Goal: Check status: Check status

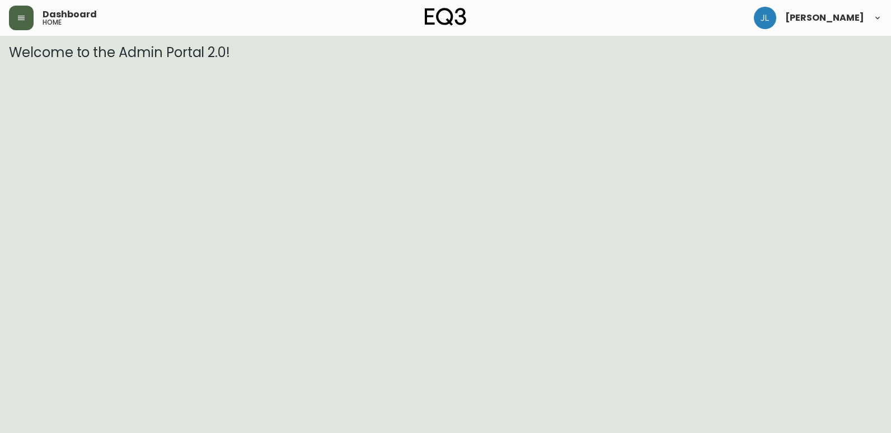
click at [22, 25] on button "button" at bounding box center [21, 18] width 25 height 25
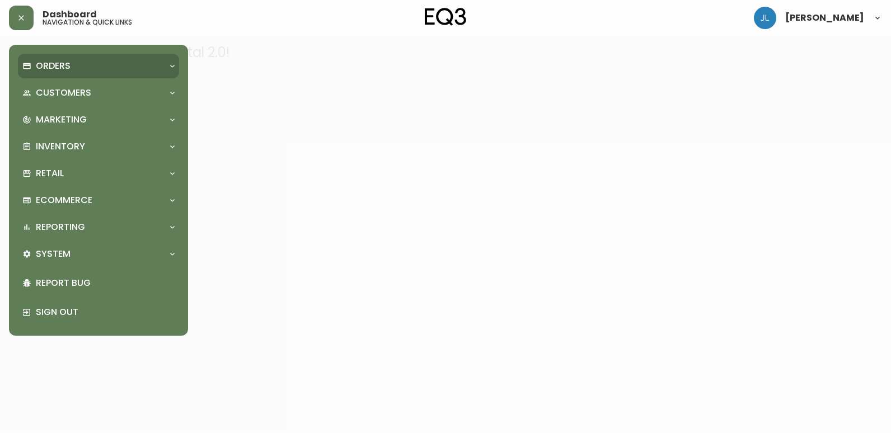
click at [82, 63] on div "Orders" at bounding box center [92, 66] width 141 height 12
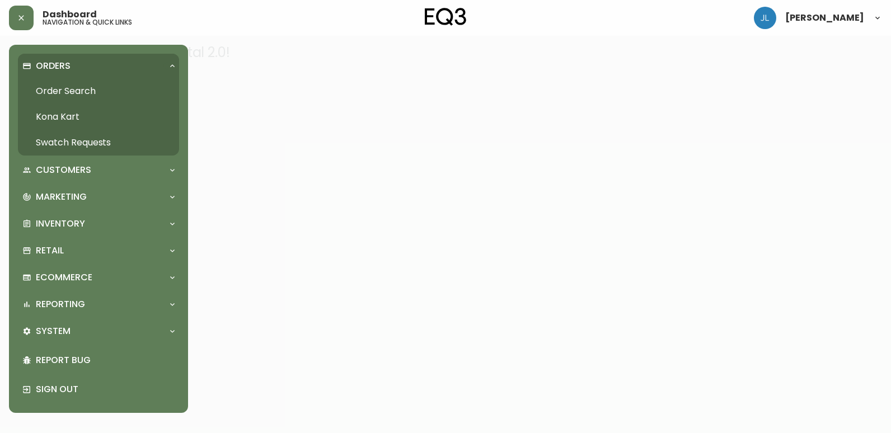
click at [88, 86] on link "Order Search" at bounding box center [98, 91] width 161 height 26
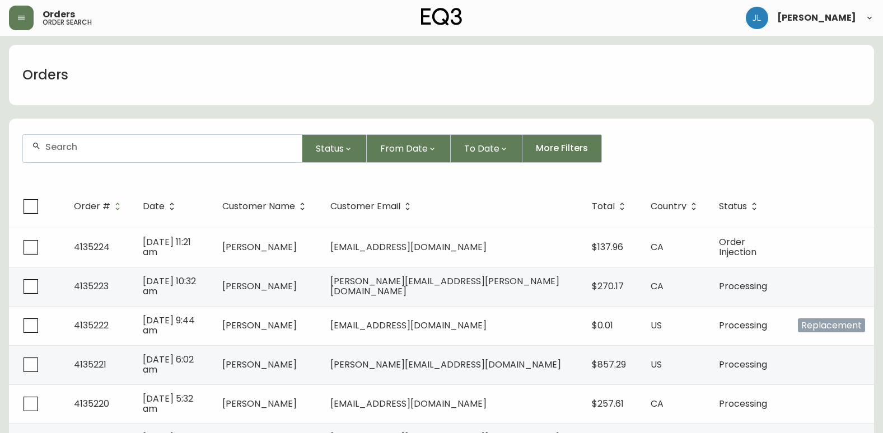
drag, startPoint x: 217, startPoint y: 147, endPoint x: 206, endPoint y: 154, distance: 12.6
click at [213, 149] on input "text" at bounding box center [168, 147] width 247 height 11
paste input "4133331"
type input "4133331"
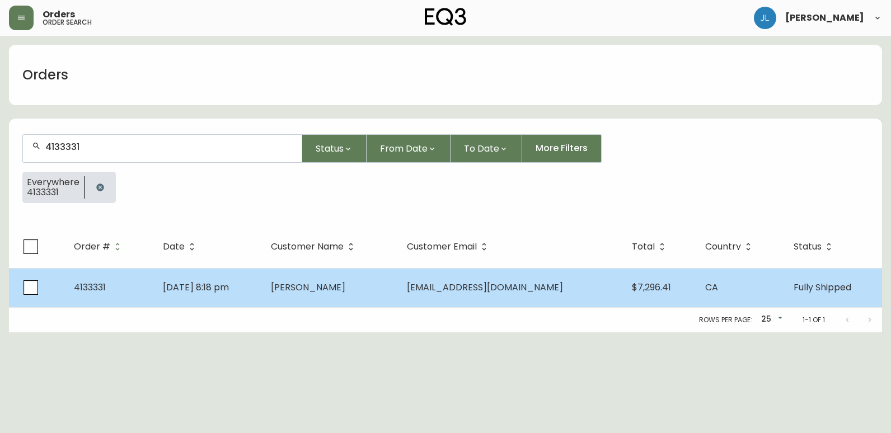
click at [398, 289] on td "[PERSON_NAME]" at bounding box center [330, 287] width 136 height 39
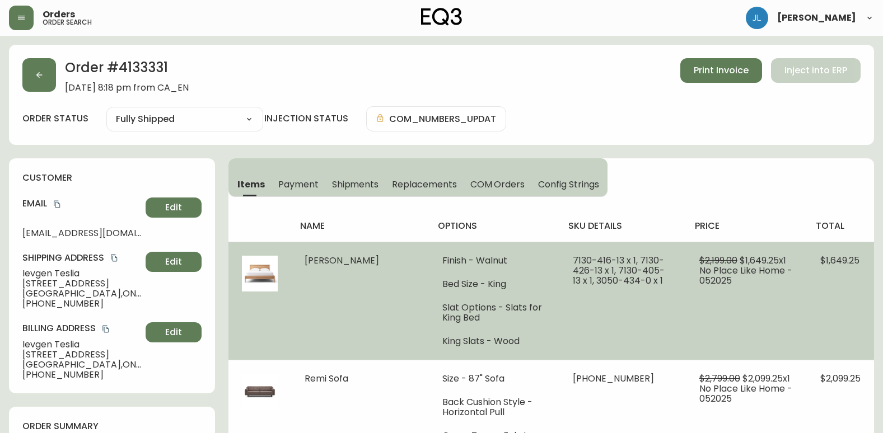
type input "Fully Shipped"
select select "FULLY_SHIPPED"
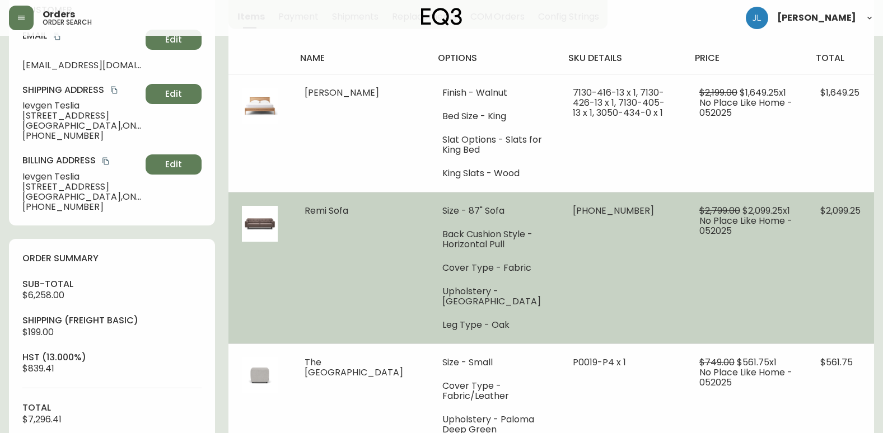
scroll to position [224, 0]
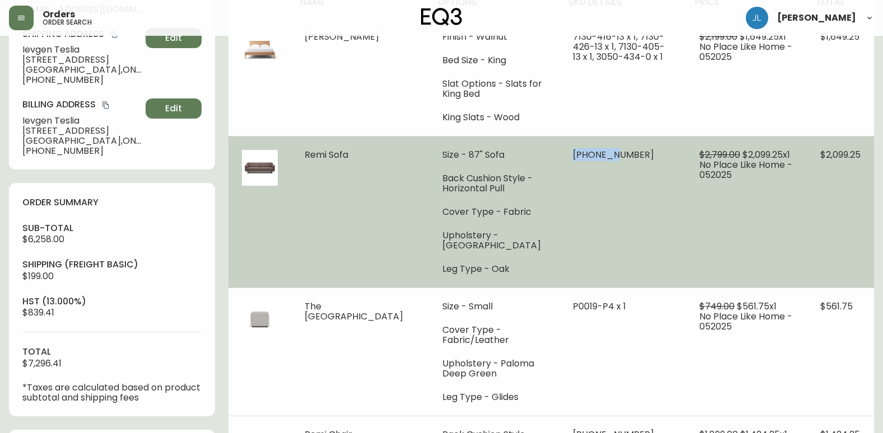
drag, startPoint x: 550, startPoint y: 157, endPoint x: 588, endPoint y: 153, distance: 38.2
click at [588, 153] on td "[PHONE_NUMBER]" at bounding box center [622, 212] width 126 height 152
copy span "30132-01"
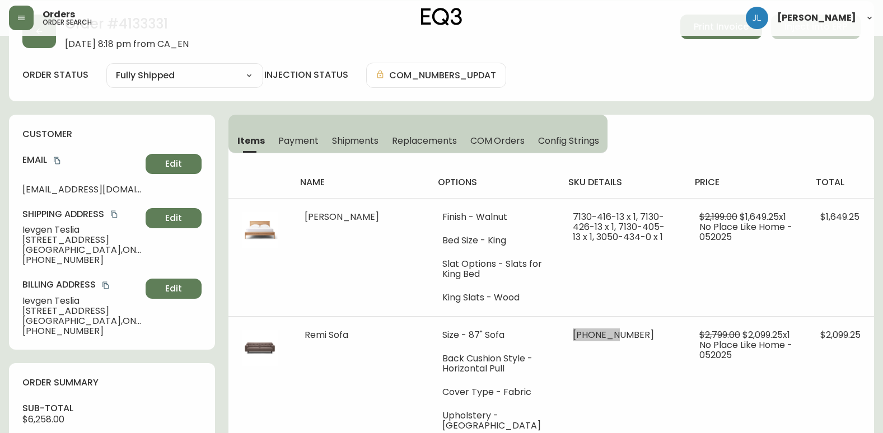
scroll to position [0, 0]
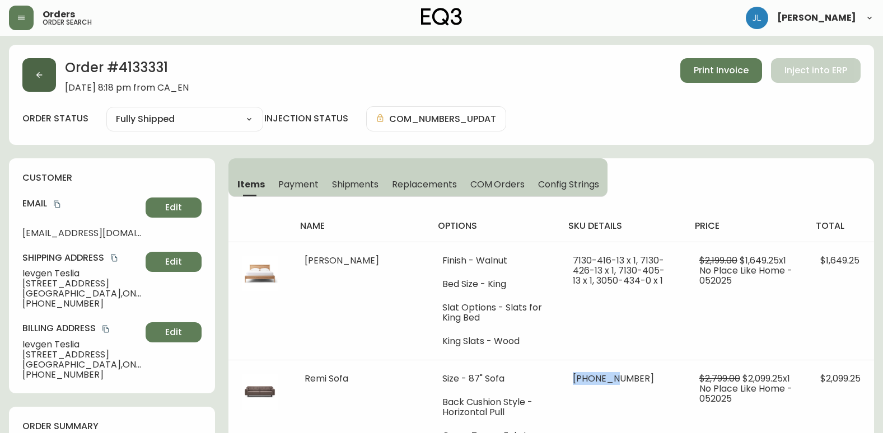
click at [40, 79] on button "button" at bounding box center [39, 75] width 34 height 34
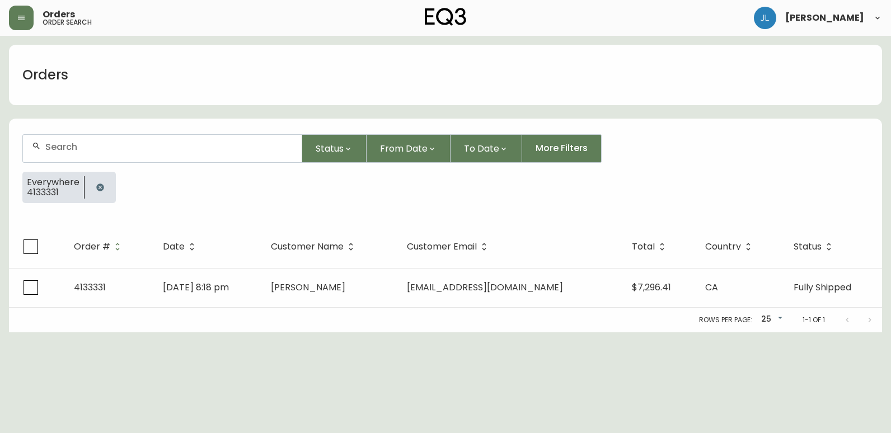
click at [98, 190] on icon "button" at bounding box center [99, 187] width 7 height 7
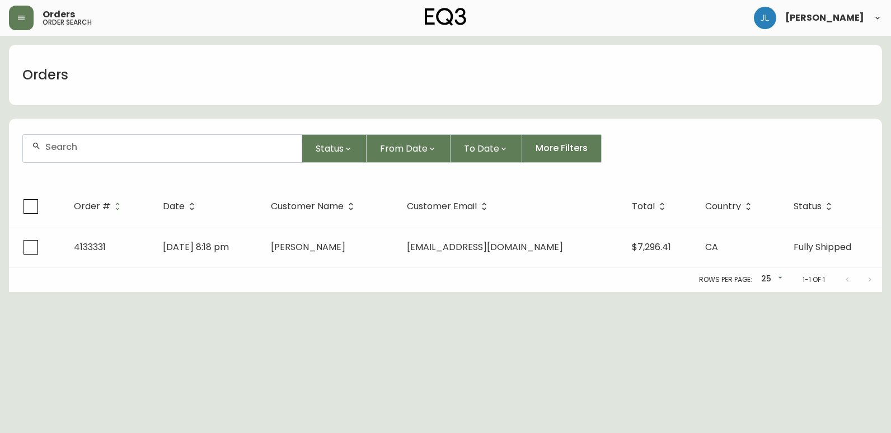
click at [100, 144] on input "text" at bounding box center [168, 147] width 247 height 11
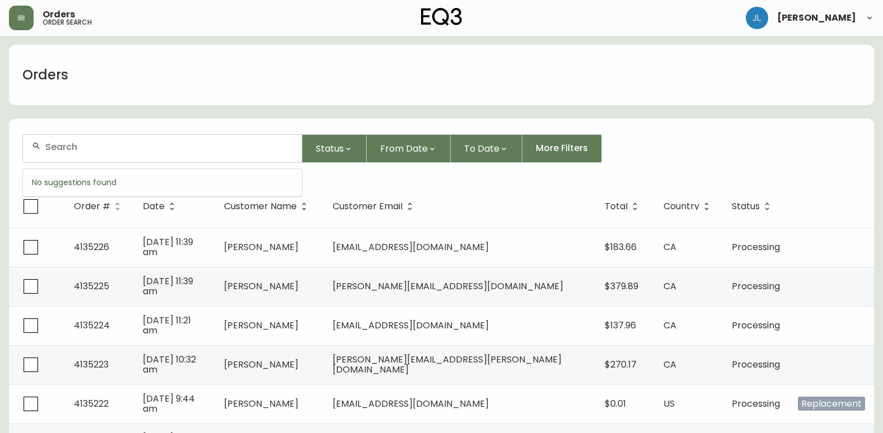
paste input "4134464"
type input "4134464"
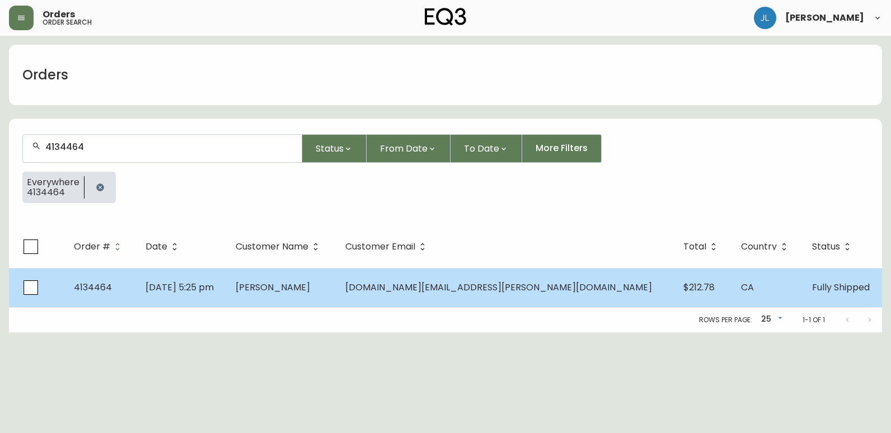
click at [336, 285] on td "[PERSON_NAME]" at bounding box center [282, 287] width 110 height 39
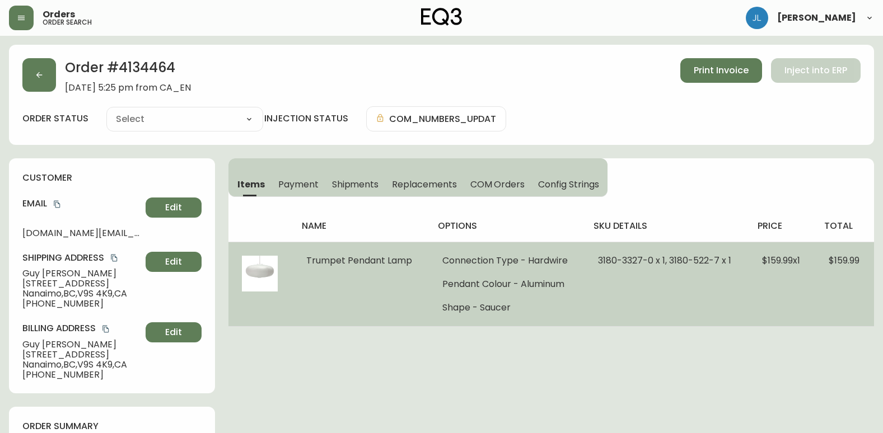
type input "Fully Shipped"
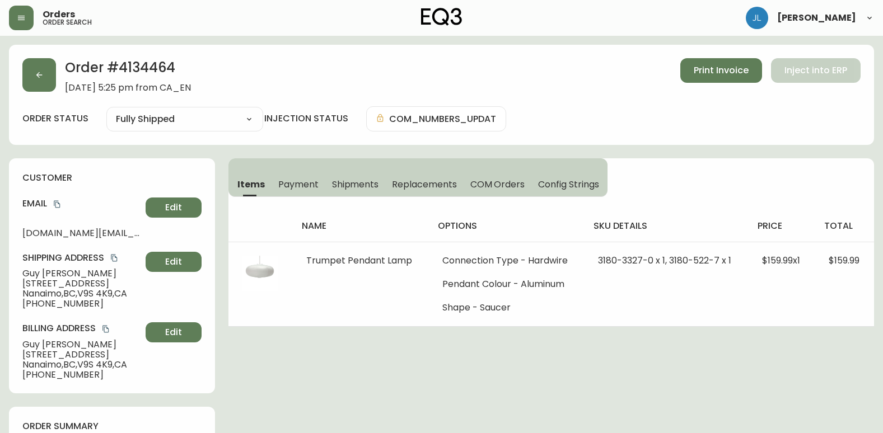
select select "FULLY_SHIPPED"
